Goal: Information Seeking & Learning: Learn about a topic

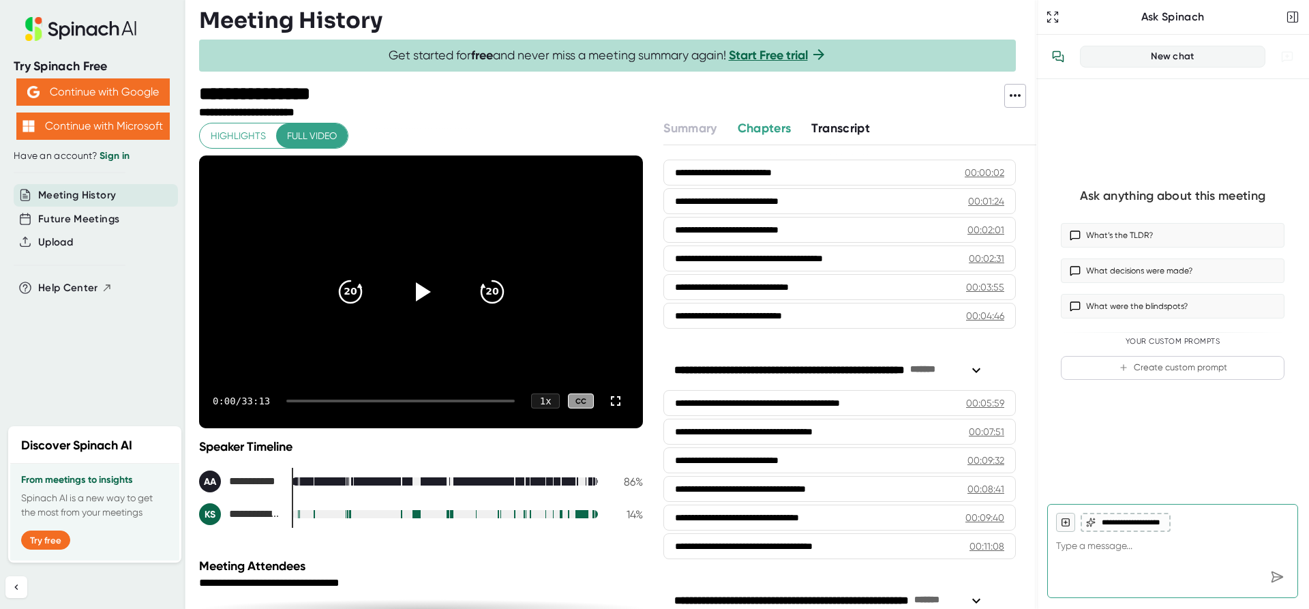
scroll to position [136, 0]
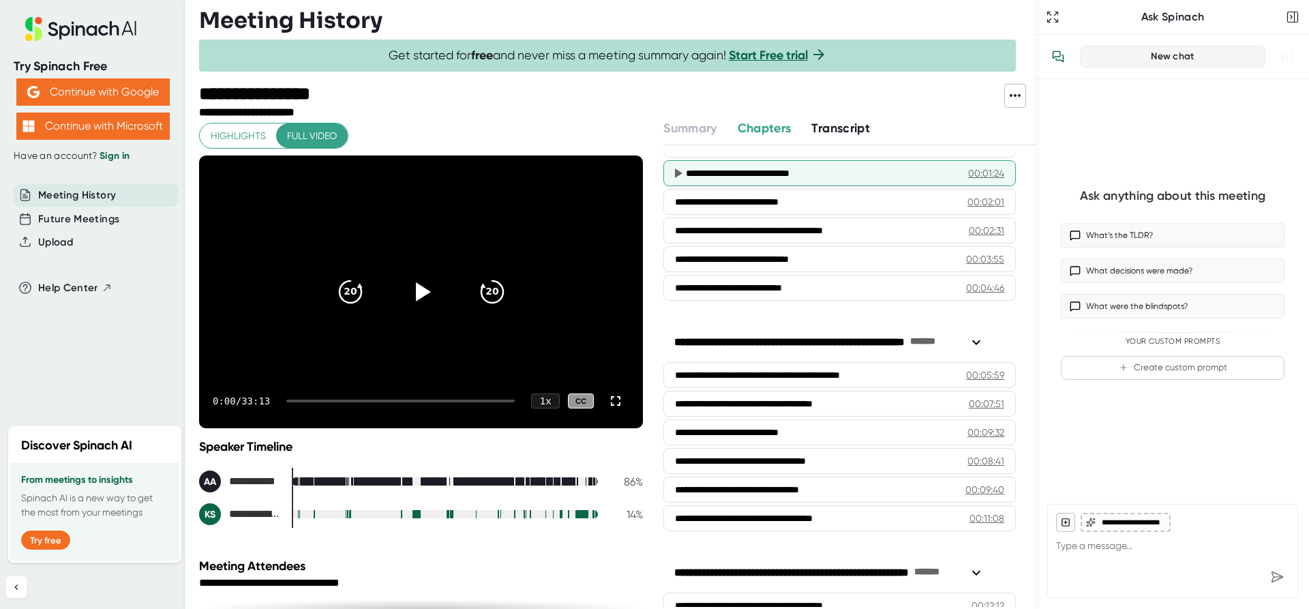
click at [716, 177] on div "**********" at bounding box center [811, 173] width 251 height 14
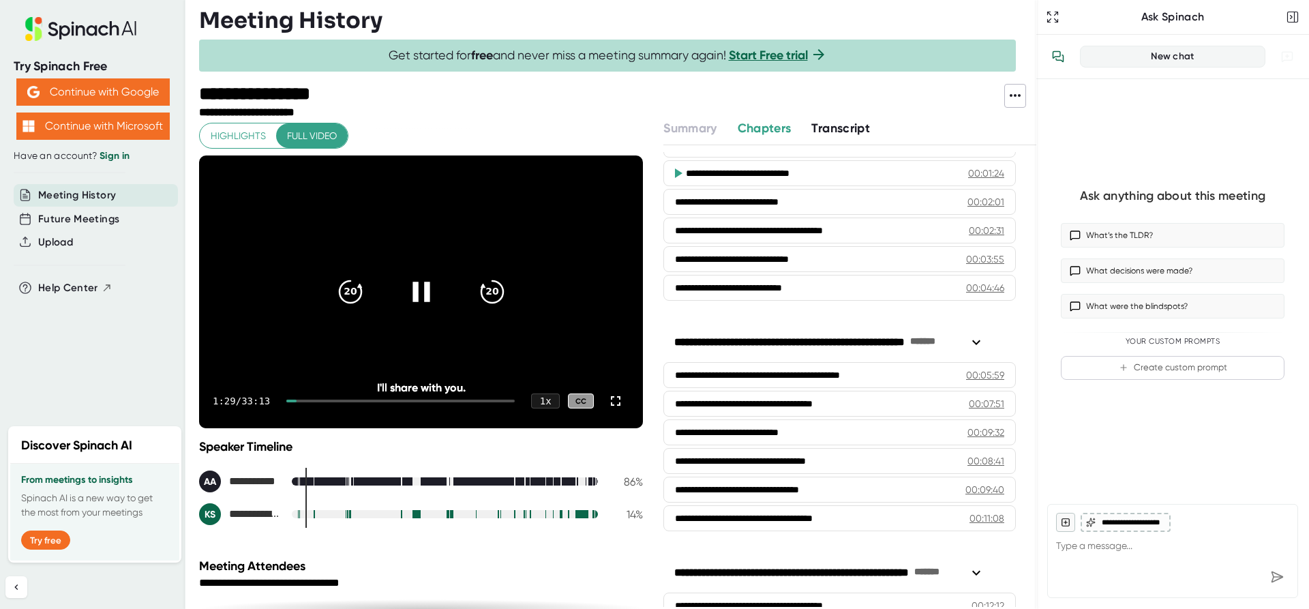
click at [420, 289] on icon at bounding box center [421, 292] width 17 height 20
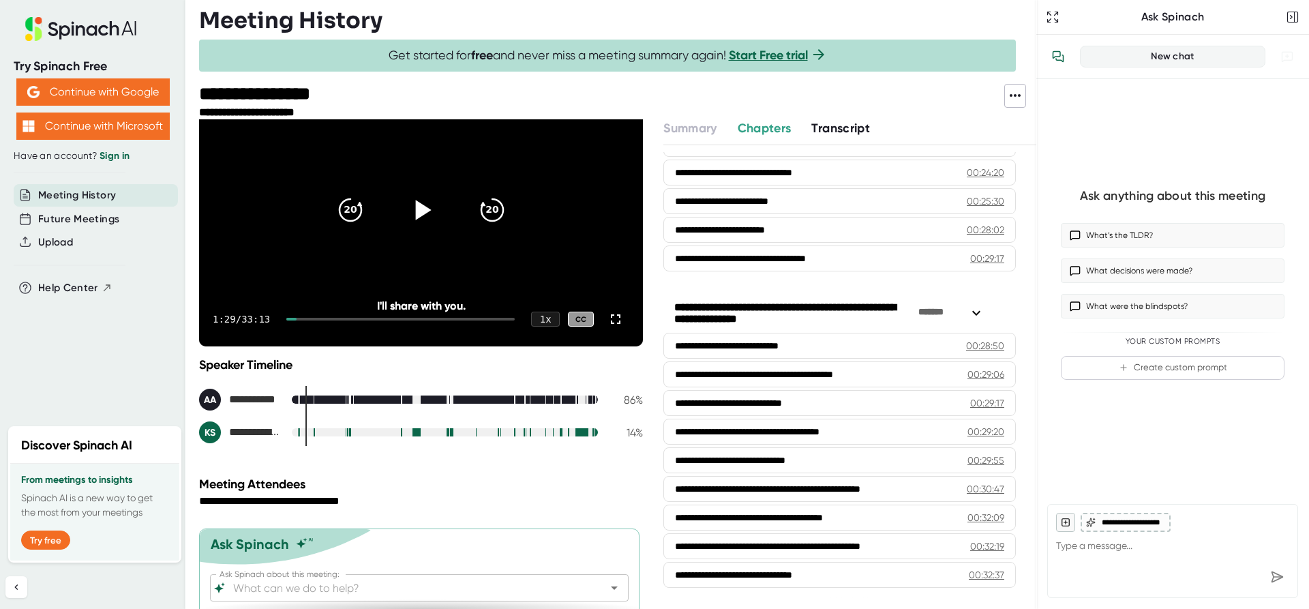
scroll to position [57, 0]
